Goal: Task Accomplishment & Management: Use online tool/utility

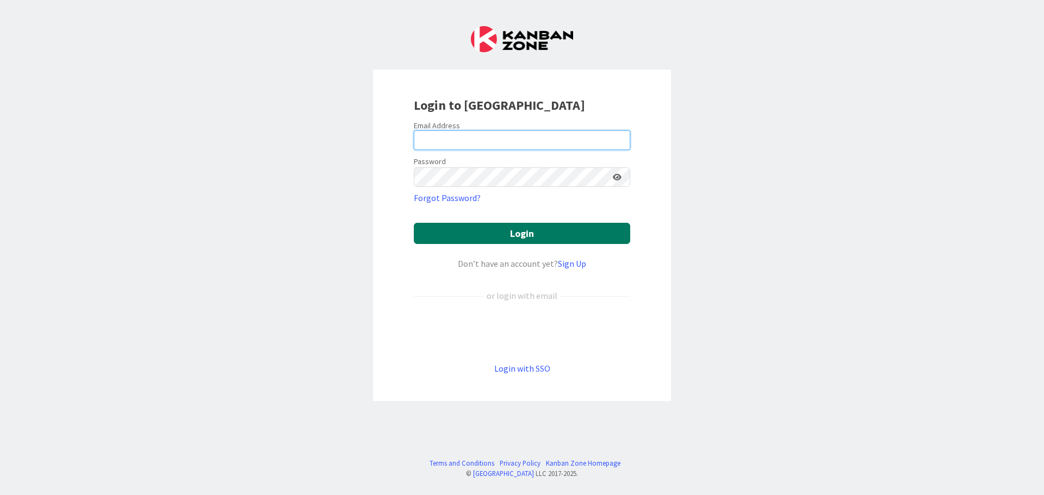
type input "[EMAIL_ADDRESS][DOMAIN_NAME]"
click at [520, 235] on button "Login" at bounding box center [522, 233] width 216 height 21
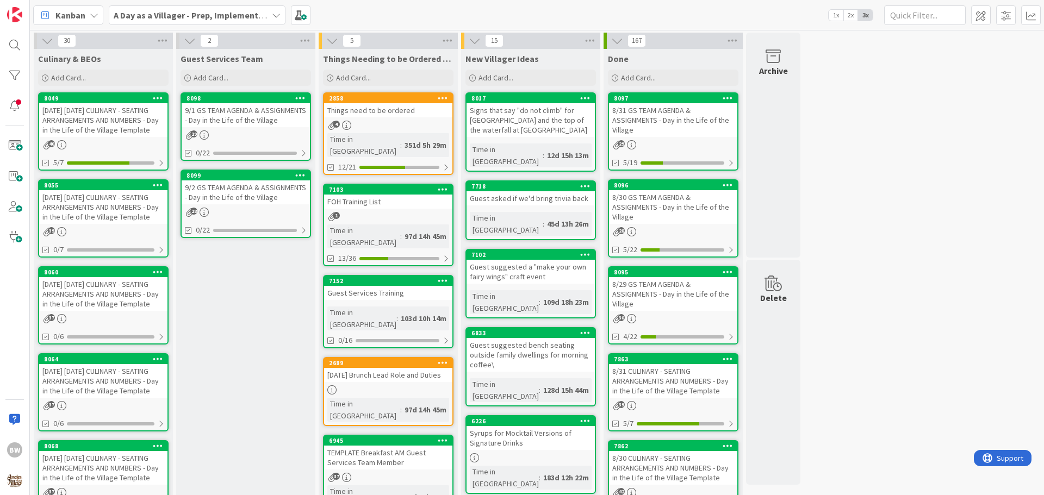
click at [103, 191] on div "[DATE] [DATE] CULINARY - SEATING ARRANGEMENTS AND NUMBERS - Day in the Life of …" at bounding box center [103, 207] width 128 height 34
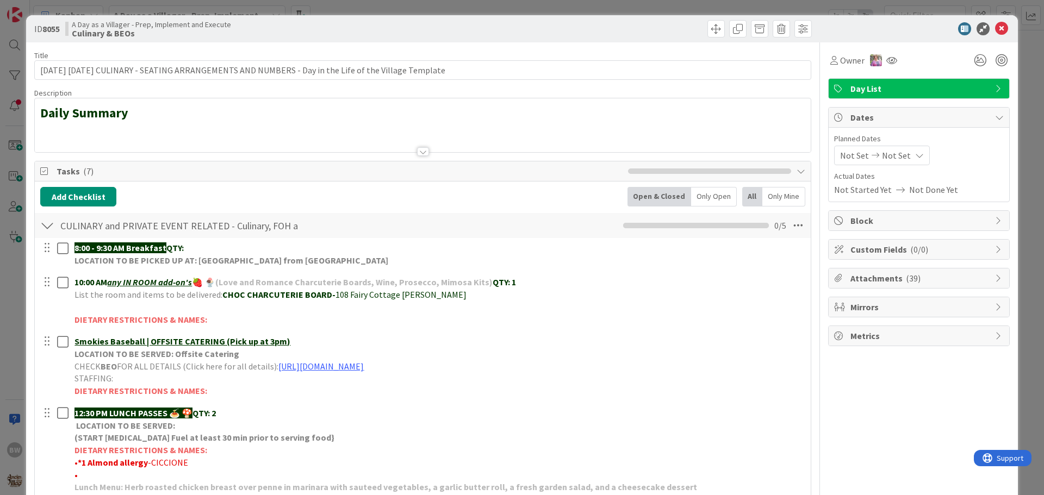
click at [67, 129] on div at bounding box center [423, 138] width 776 height 28
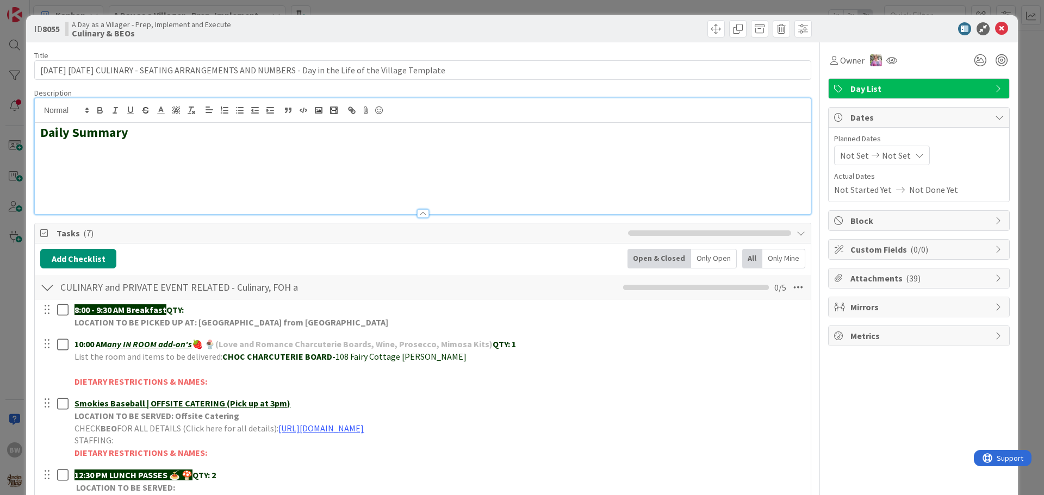
click at [54, 157] on h2 at bounding box center [422, 165] width 765 height 16
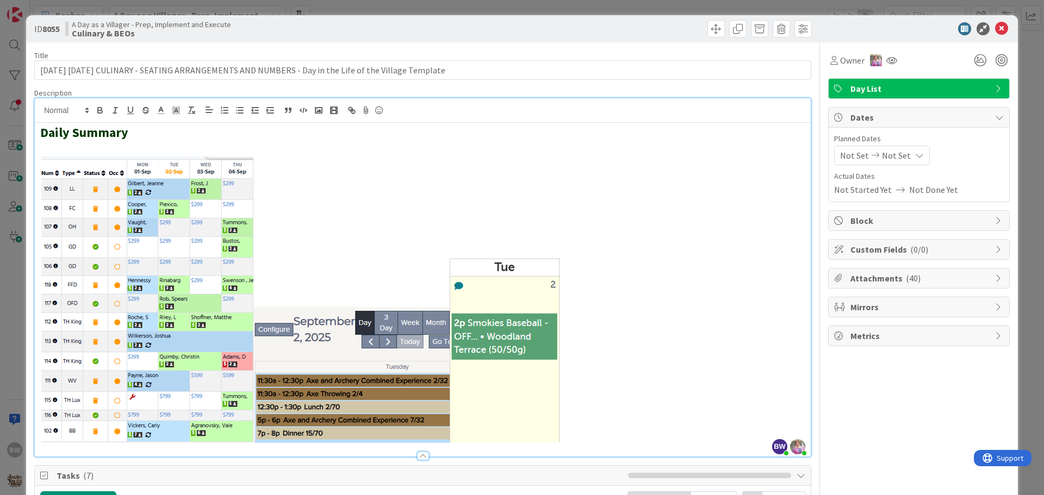
click at [39, 164] on div "Daily Summary" at bounding box center [423, 290] width 776 height 334
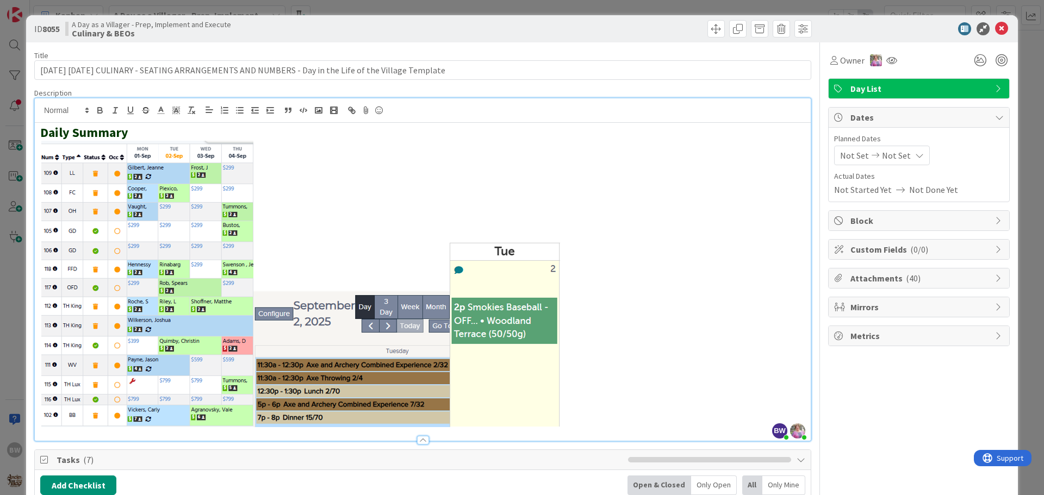
click at [534, 41] on div "ID 8055 A Day as a Villager - Prep, Implement and Execute Culinary & BEOs" at bounding box center [521, 28] width 991 height 27
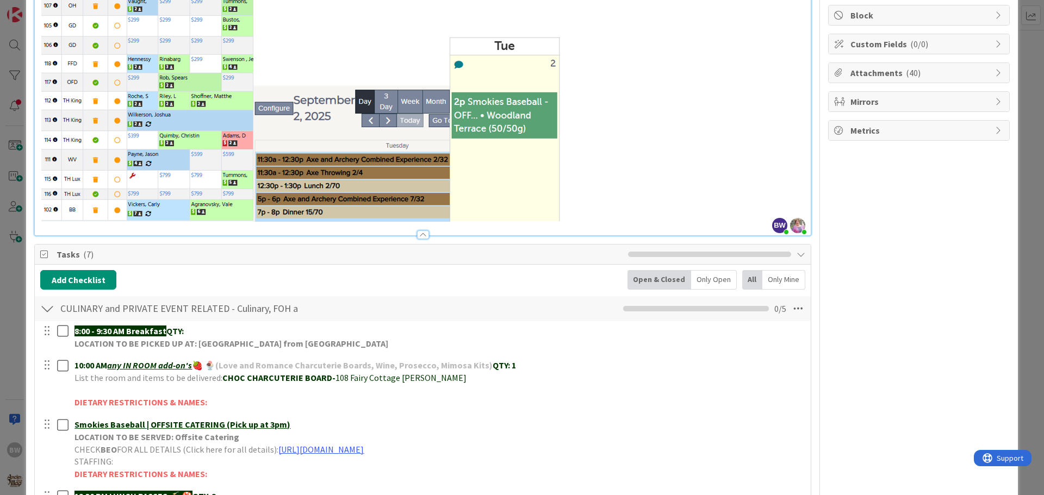
scroll to position [272, 0]
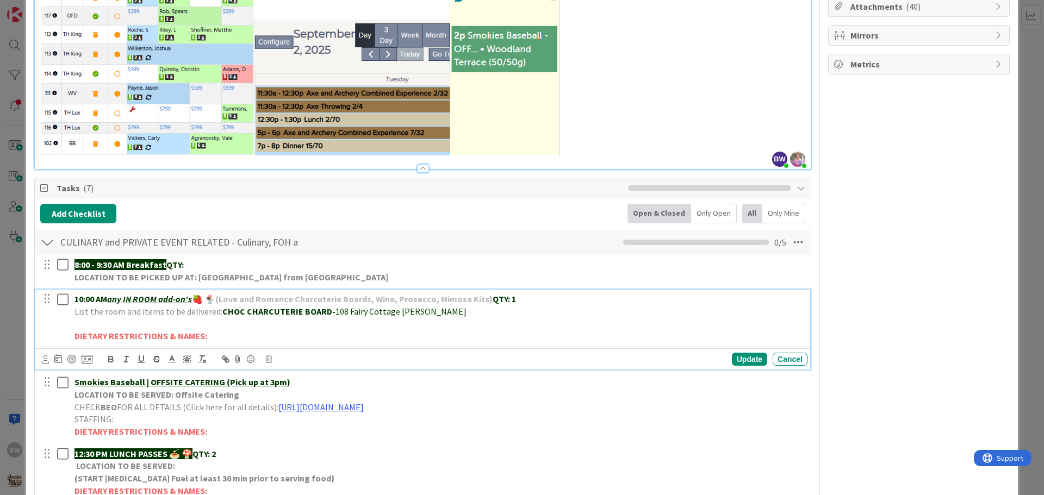
click at [701, 330] on p "DIETARY RESTRICTIONS & NAMES:" at bounding box center [438, 336] width 728 height 13
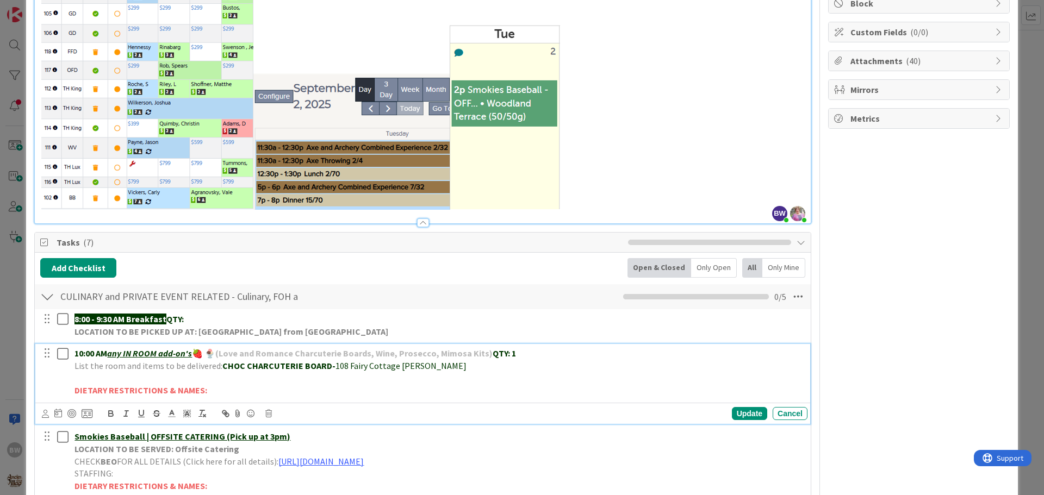
scroll to position [326, 0]
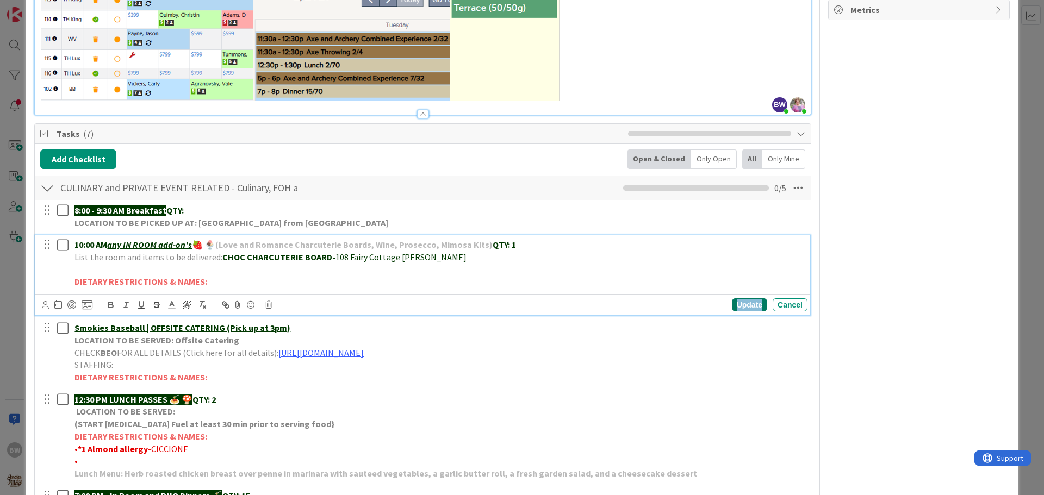
click at [741, 309] on div "Update" at bounding box center [749, 304] width 35 height 13
